Goal: Find specific page/section: Find specific page/section

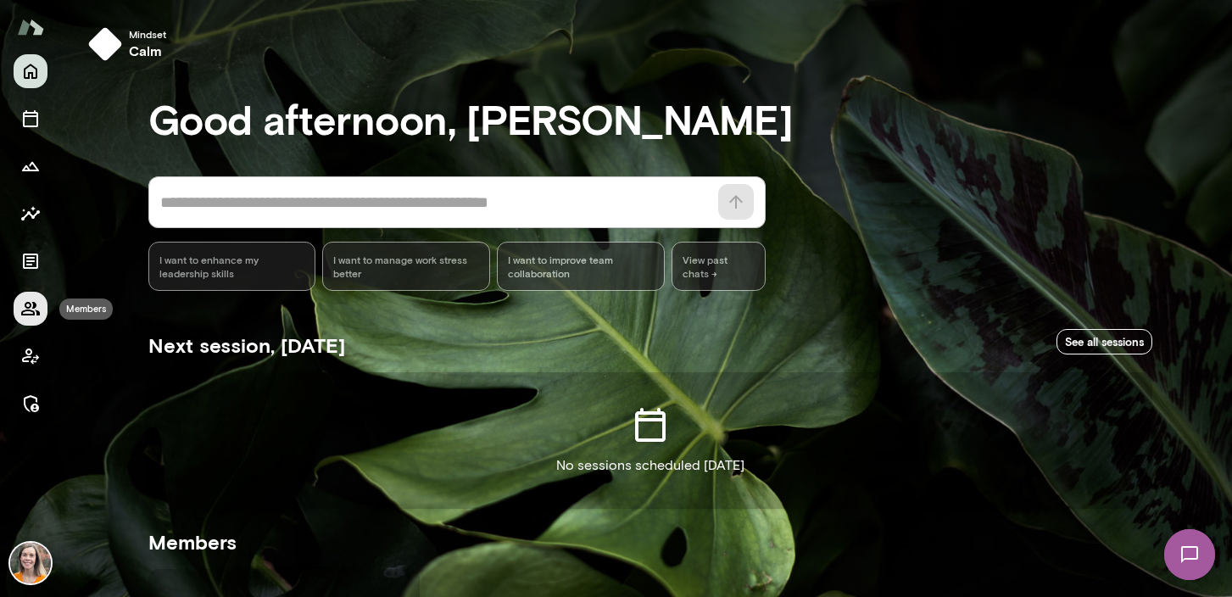
click at [30, 308] on icon "Members" at bounding box center [30, 308] width 20 height 20
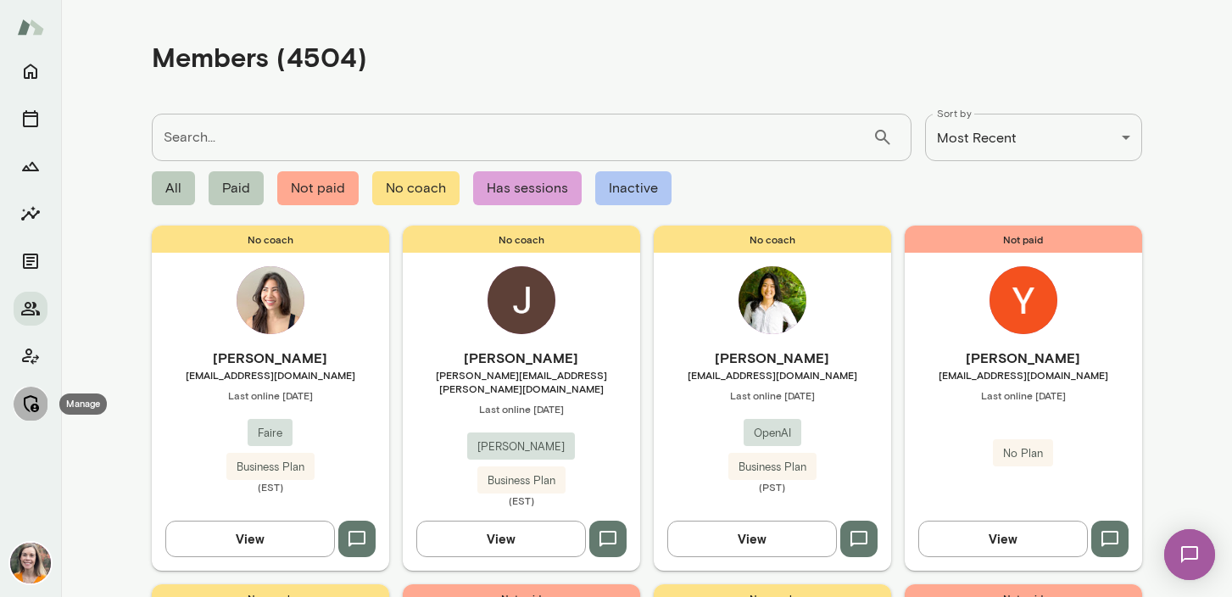
click at [30, 402] on icon "Manage" at bounding box center [30, 403] width 20 height 20
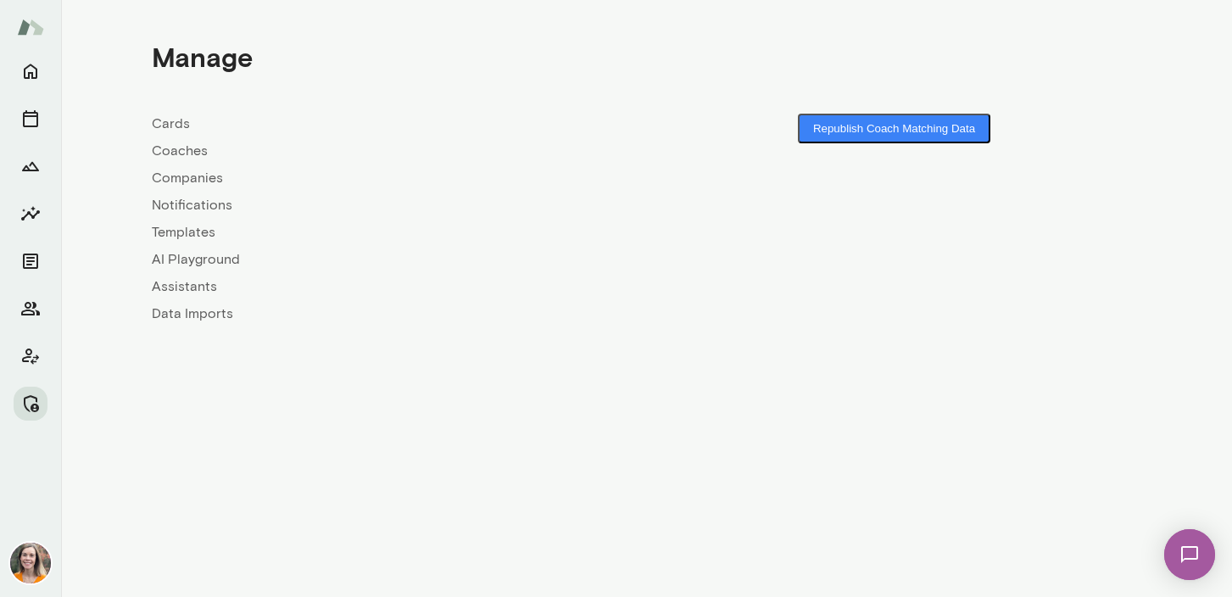
click at [171, 148] on link "Coaches" at bounding box center [399, 151] width 495 height 20
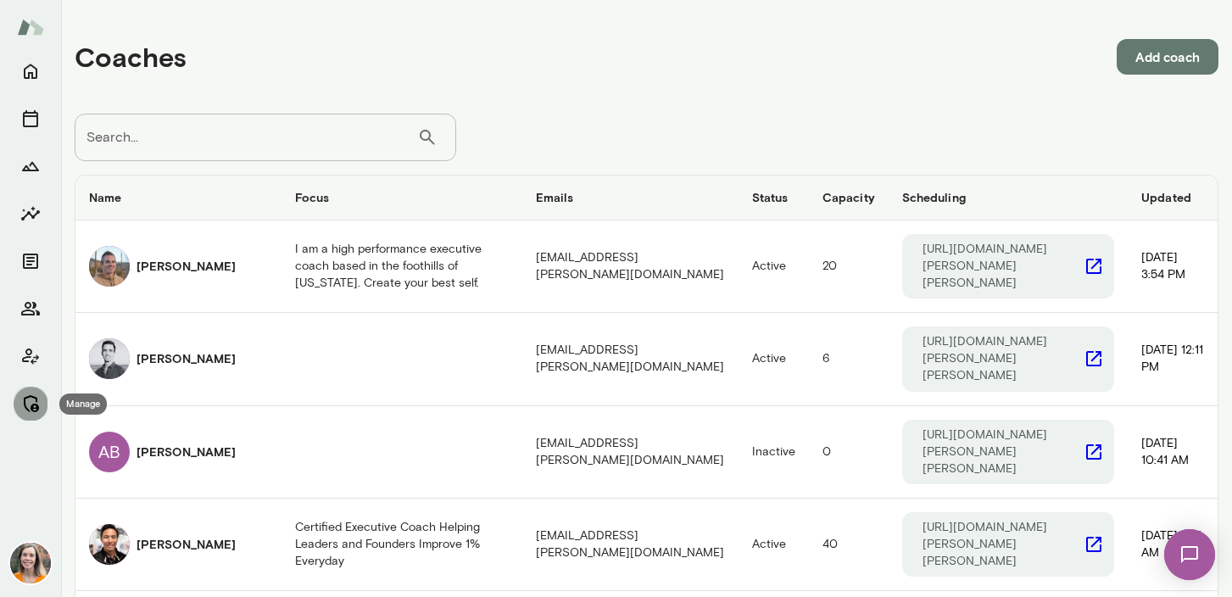
click at [27, 398] on icon "Manage" at bounding box center [30, 403] width 20 height 20
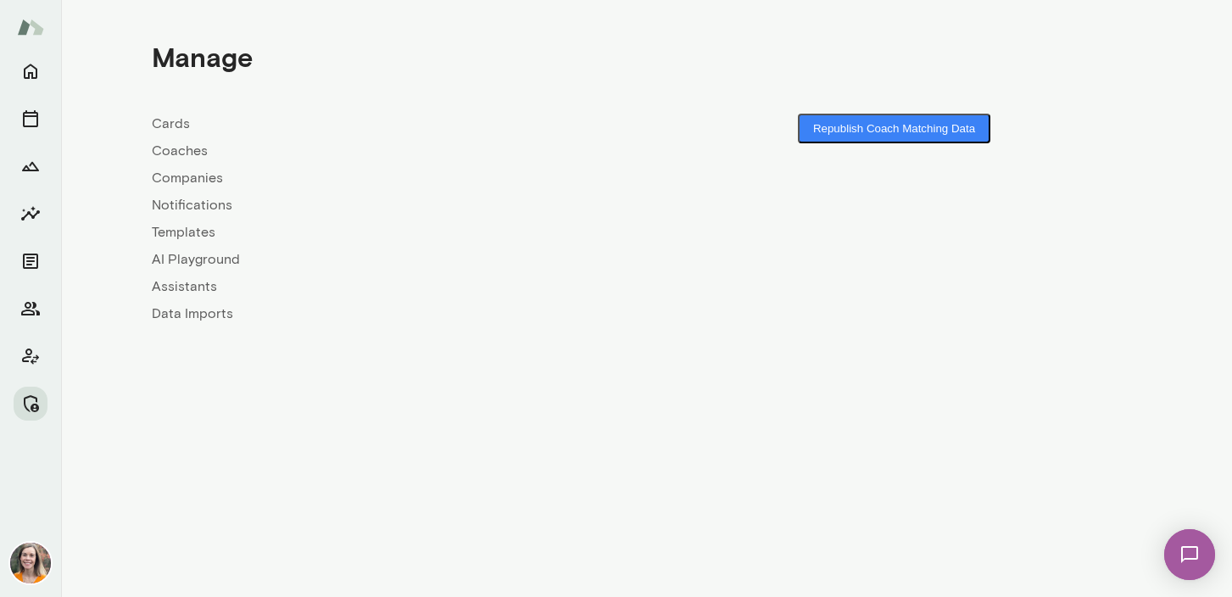
click at [190, 177] on link "Companies" at bounding box center [399, 178] width 495 height 20
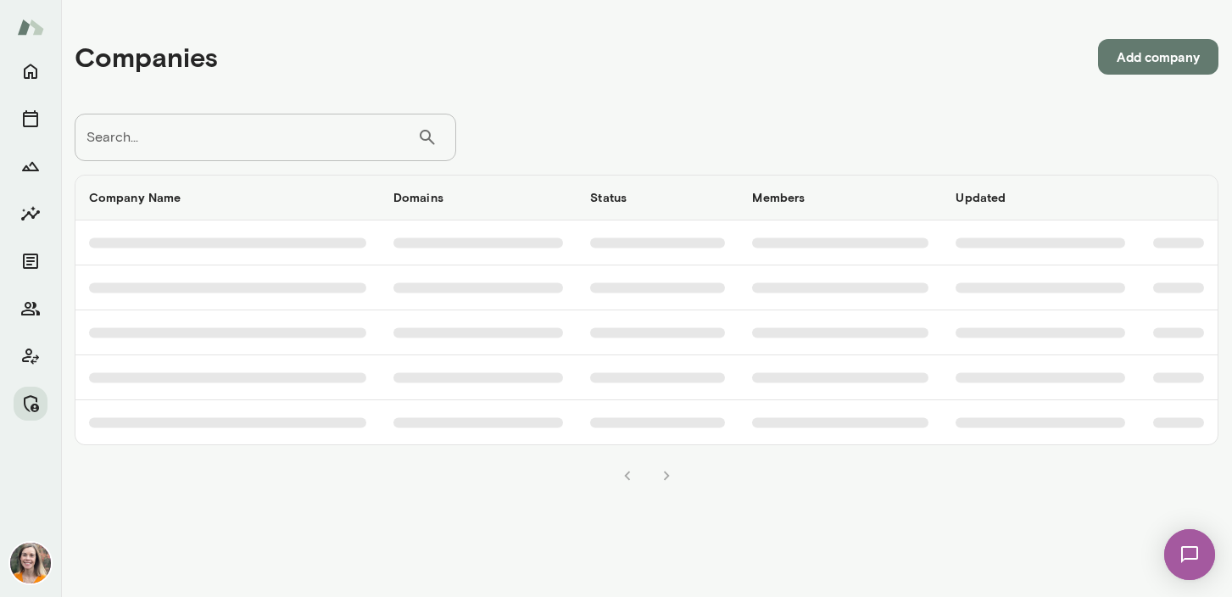
click at [192, 132] on input "Search..." at bounding box center [246, 137] width 343 height 47
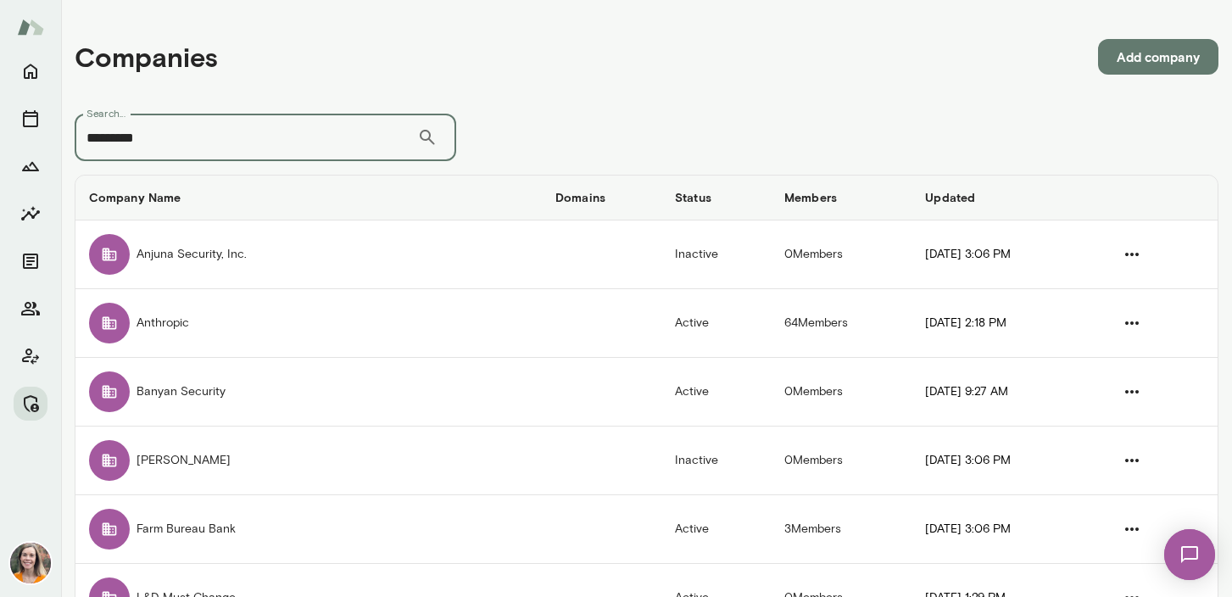
type input "*********"
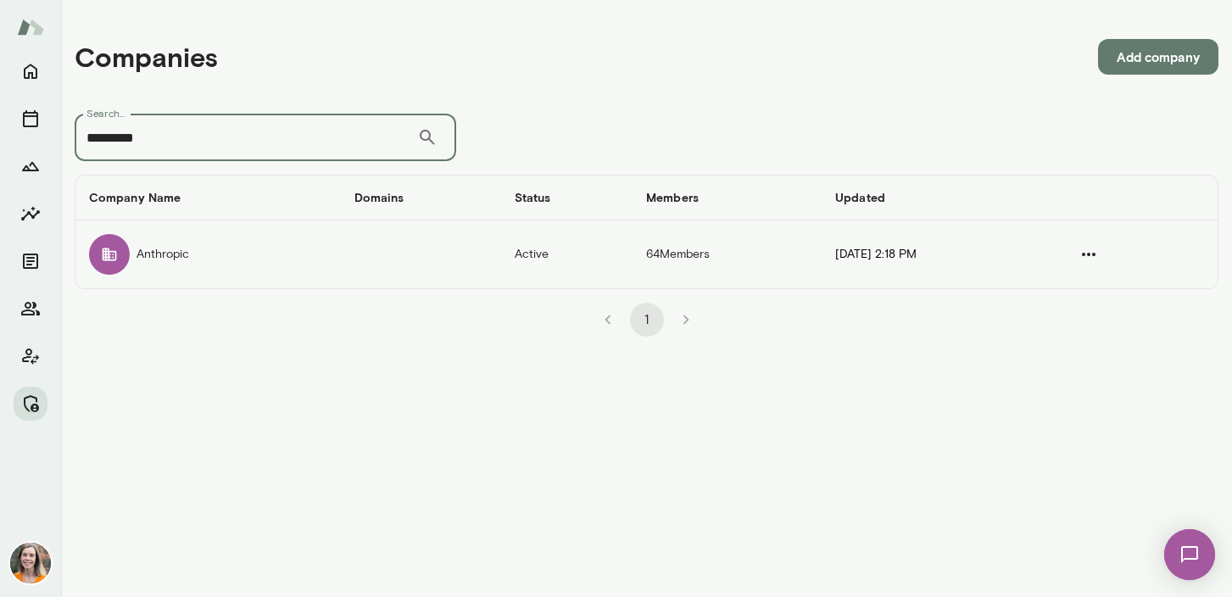
click at [189, 261] on td "Anthropic" at bounding box center [207, 254] width 265 height 68
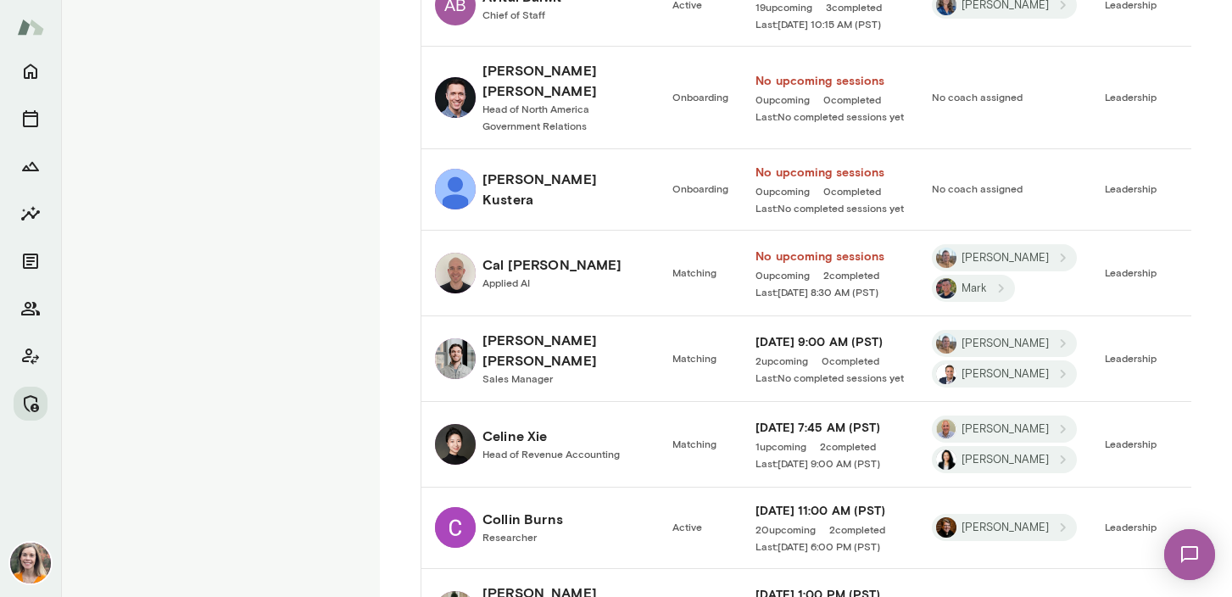
scroll to position [1630, 0]
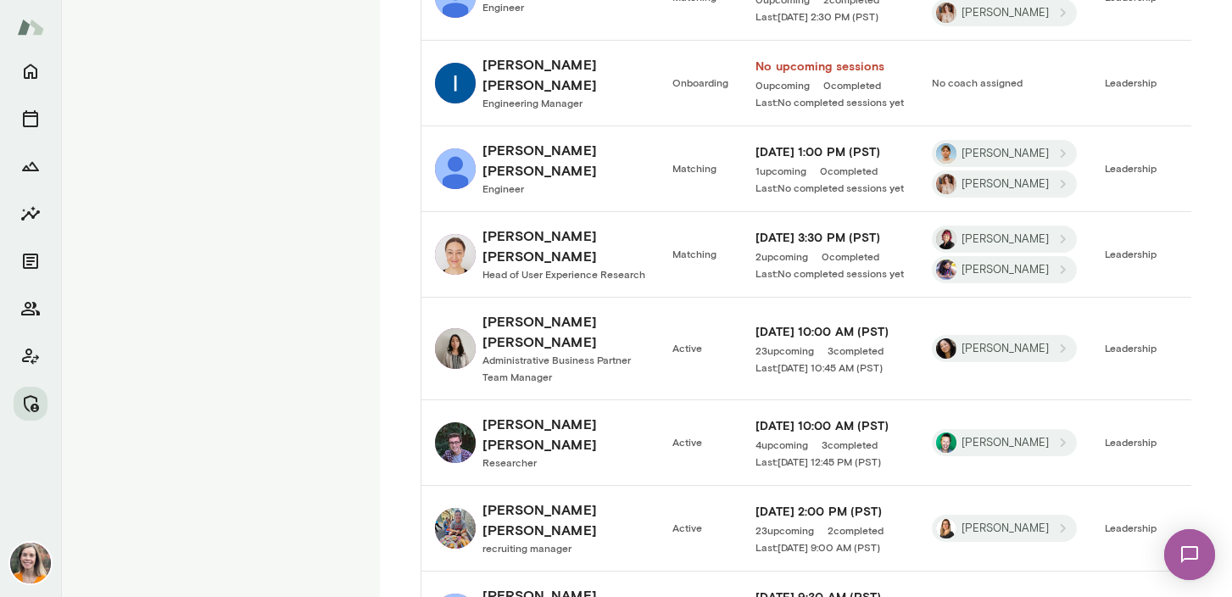
scroll to position [1649, 0]
